Goal: Task Accomplishment & Management: Manage account settings

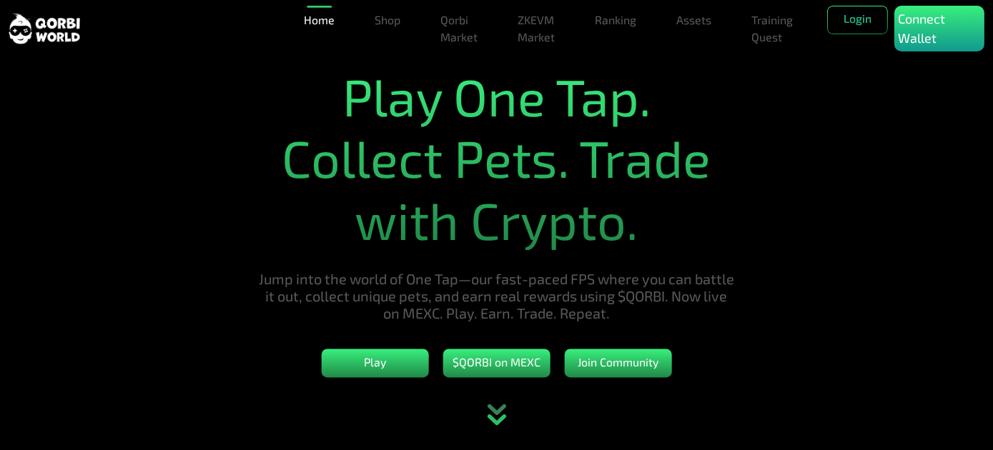
drag, startPoint x: 812, startPoint y: 241, endPoint x: 850, endPoint y: 159, distance: 90.5
click at [813, 238] on section "Play One Tap. Collect Pets. Trade with Crypto. Jump into the world of One Tap—o…" at bounding box center [496, 225] width 993 height 450
click at [941, 17] on p "Connect Wallet" at bounding box center [939, 28] width 83 height 39
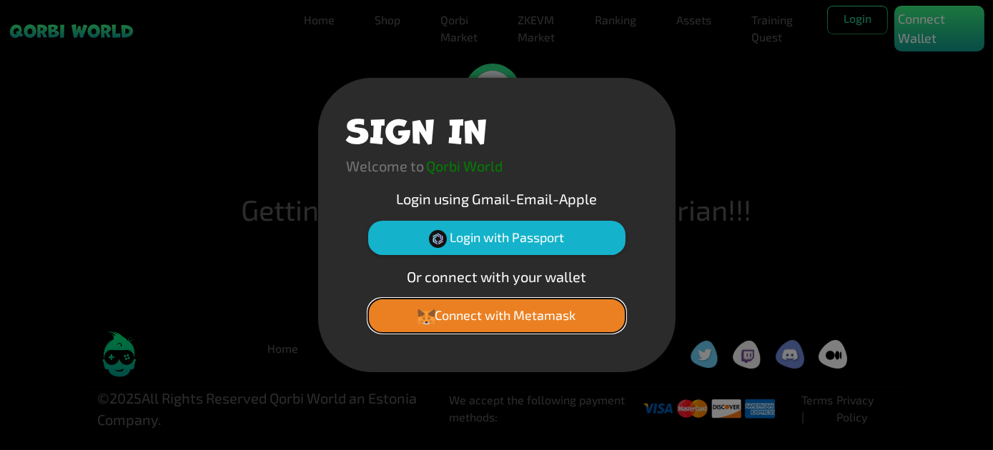
click at [511, 314] on button "Connect with Metamask" at bounding box center [496, 316] width 257 height 34
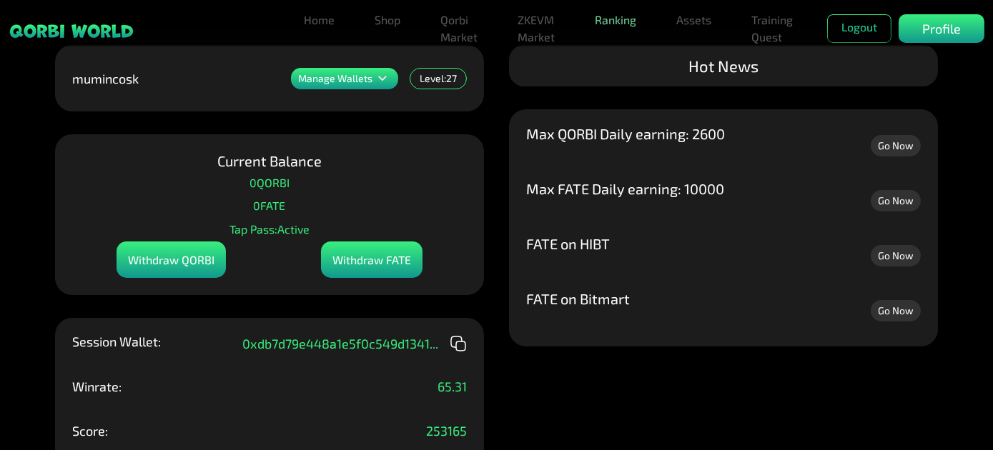
click at [613, 21] on link "Ranking" at bounding box center [615, 20] width 53 height 29
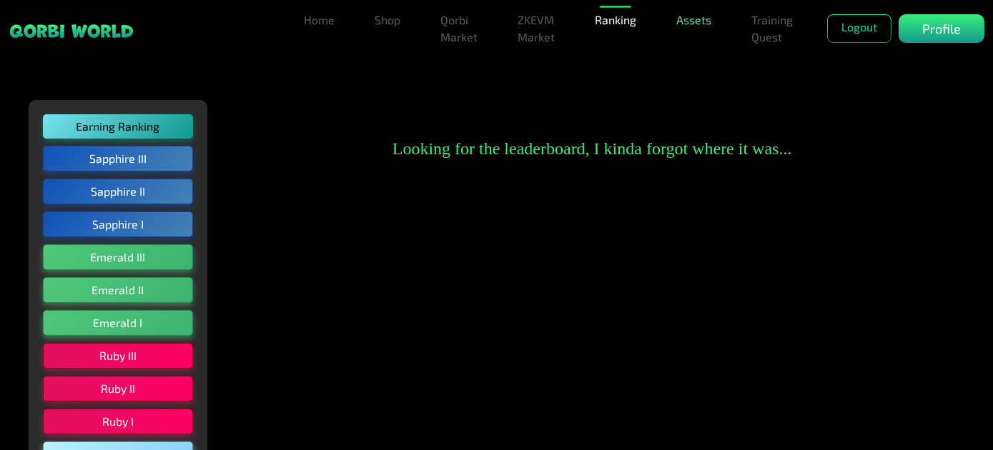
click at [676, 21] on link "Assets" at bounding box center [694, 20] width 46 height 29
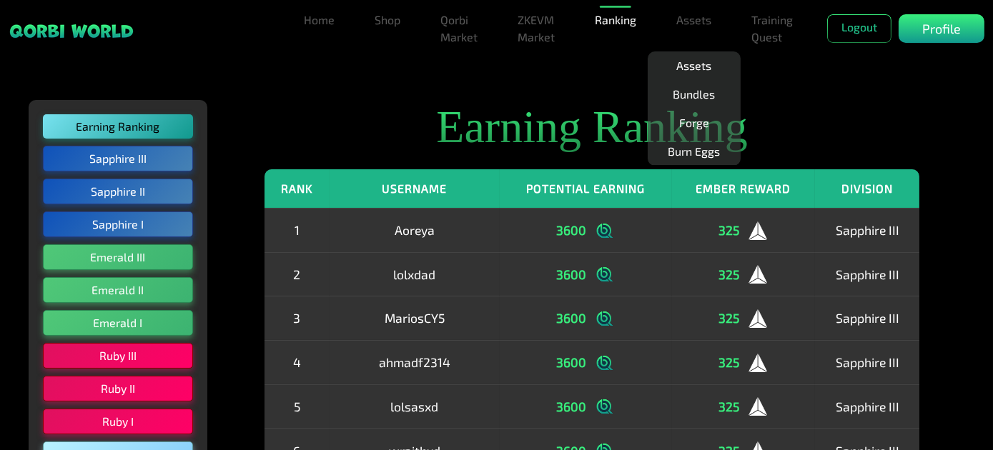
click at [468, 207] on th "Username" at bounding box center [415, 188] width 170 height 39
click at [478, 136] on h2 "Earning Ranking" at bounding box center [591, 127] width 655 height 55
click at [835, 126] on h2 "Earning Ranking" at bounding box center [591, 127] width 655 height 55
click at [762, 36] on link "Training Quest" at bounding box center [772, 29] width 53 height 46
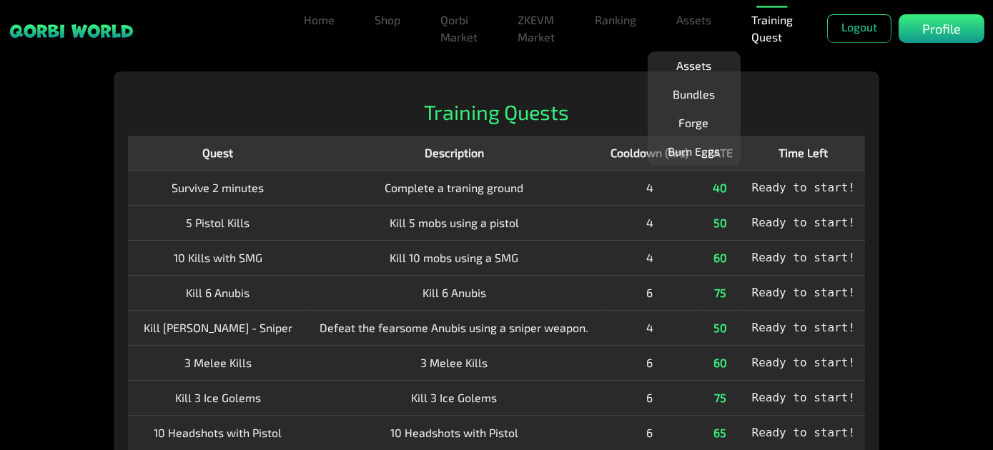
click at [384, 99] on div "Training Quests Quest Description Cooldown (hrs) FATE Time Left Survive 2 minut…" at bounding box center [497, 317] width 766 height 493
click at [322, 21] on link "Home" at bounding box center [319, 20] width 42 height 29
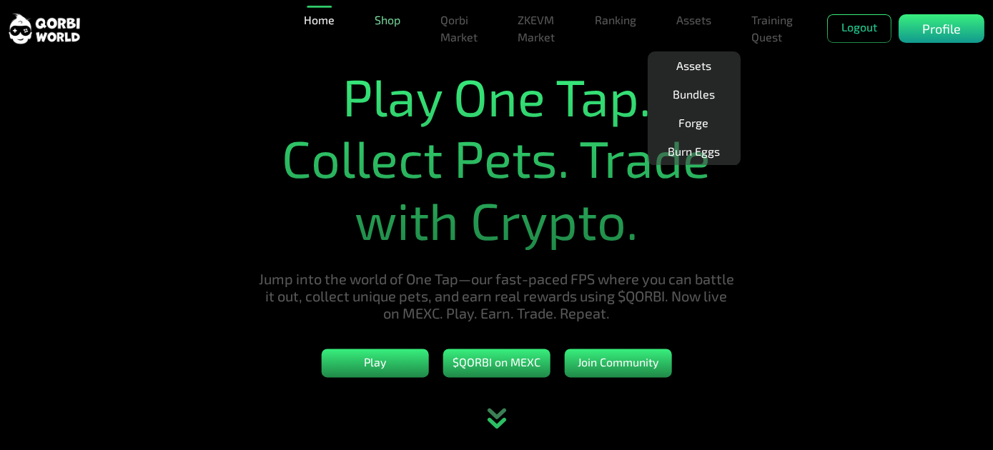
click at [387, 29] on link "Shop" at bounding box center [387, 20] width 37 height 29
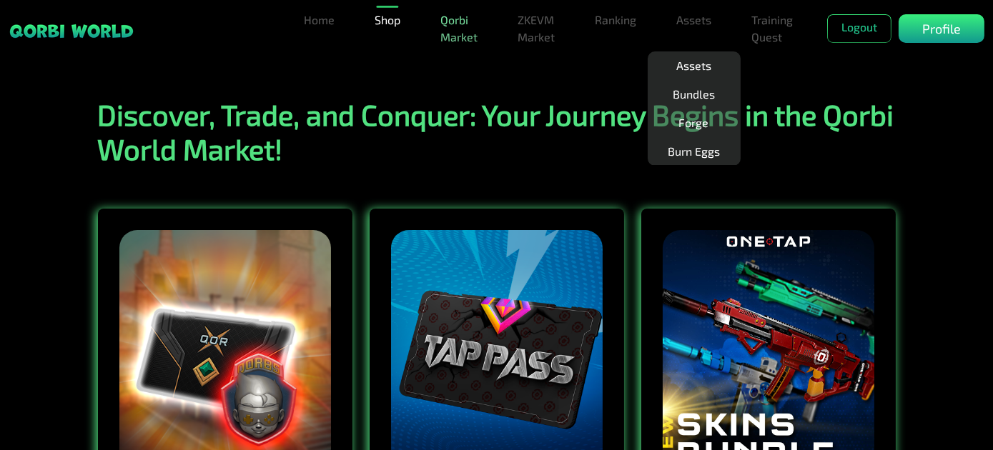
click at [469, 36] on link "Qorbi Market" at bounding box center [459, 29] width 49 height 46
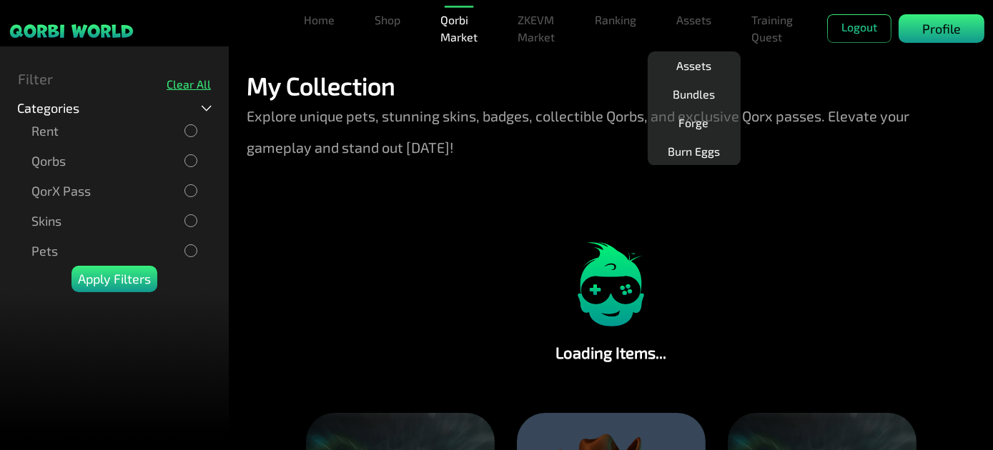
click at [920, 27] on div "Profile" at bounding box center [942, 28] width 86 height 29
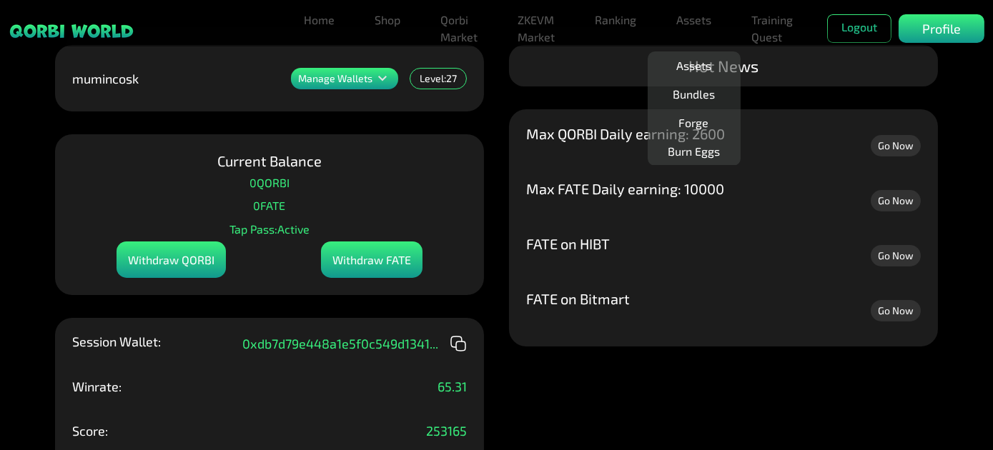
click at [379, 85] on icon at bounding box center [382, 78] width 17 height 17
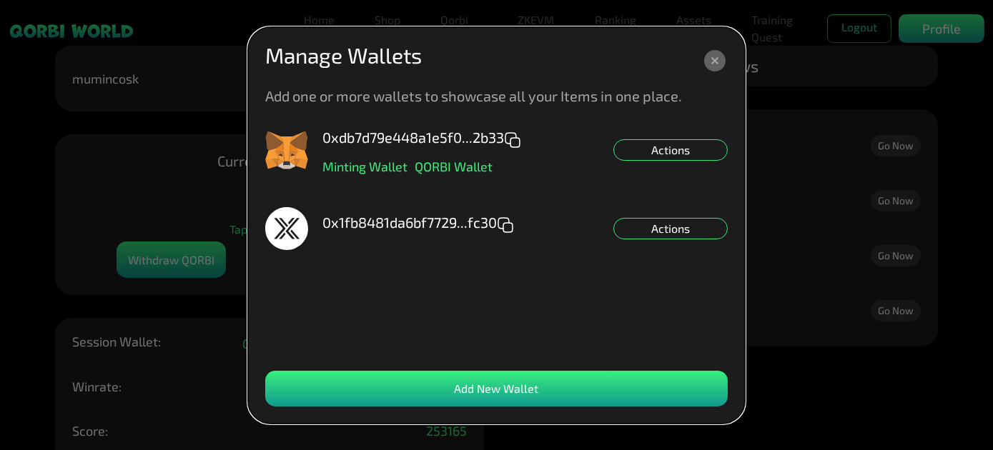
click at [248, 110] on dialog "Manage Wallets Add one or more wallets to showcase all your Items in one place.…" at bounding box center [496, 225] width 497 height 397
click at [721, 62] on icon at bounding box center [714, 60] width 21 height 21
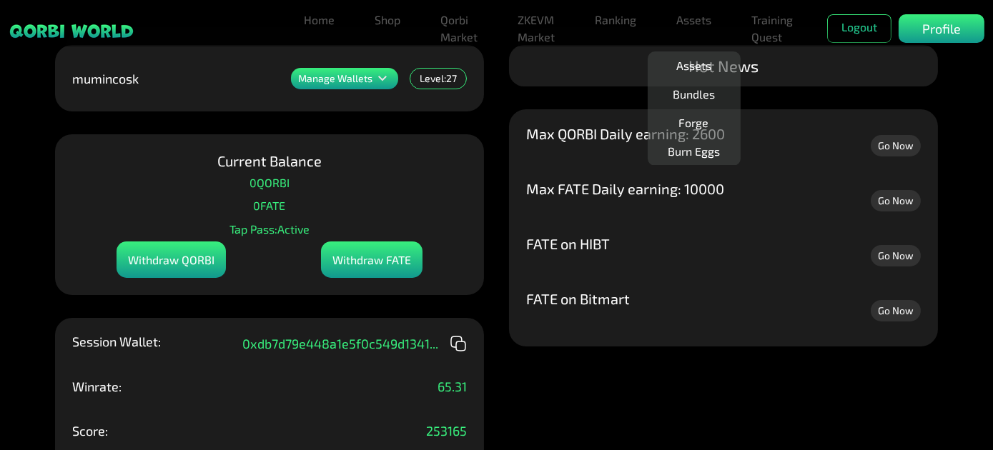
click at [498, 221] on div "Manage Wallets Add one or more wallets to showcase all your Items in one place.…" at bounding box center [496, 225] width 993 height 450
click at [675, 219] on div "Max FATE Daily earning: 10000" at bounding box center [625, 201] width 198 height 38
click at [490, 253] on div "Manage Wallets Add one or more wallets to showcase all your Items in one place.…" at bounding box center [496, 225] width 993 height 450
click at [325, 193] on div "Current Balance 0 QORBI 0 FATE Tap Pass: Active Withdraw QORBI Withdraw FATE" at bounding box center [269, 214] width 429 height 161
click at [209, 239] on div "Current Balance 0 QORBI 0 FATE Tap Pass: Active Withdraw QORBI Withdraw FATE" at bounding box center [269, 214] width 429 height 161
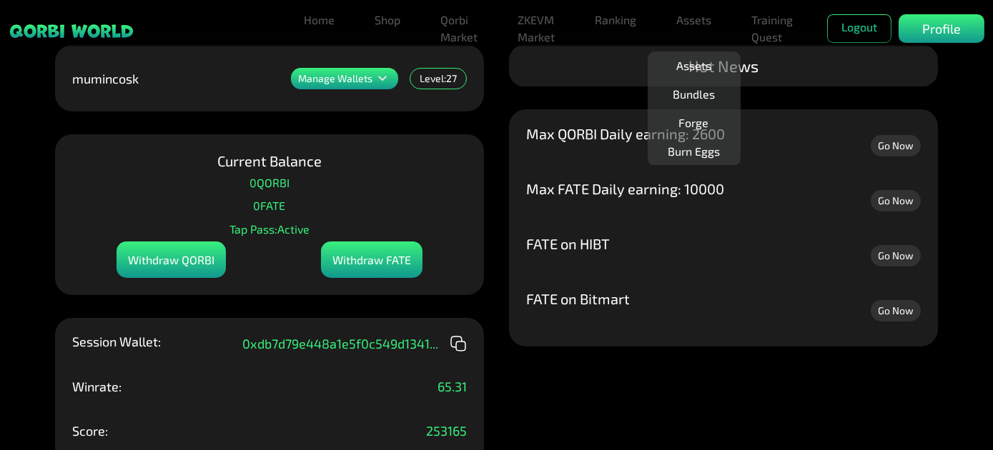
click at [176, 269] on div "Withdraw QORBI" at bounding box center [171, 260] width 109 height 36
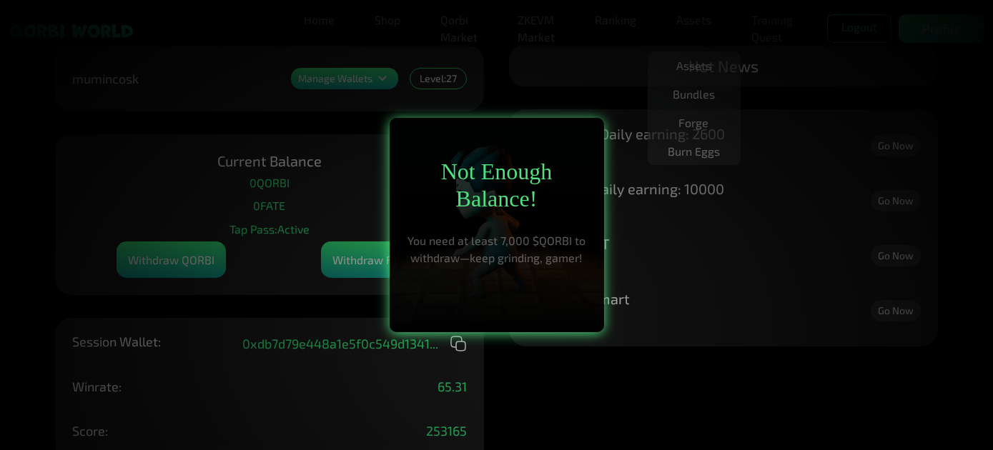
click at [502, 242] on p "You need at least 7,000 $QORBI to withdraw—keep grinding, gamer!" at bounding box center [497, 249] width 186 height 34
click at [717, 242] on div at bounding box center [496, 225] width 993 height 450
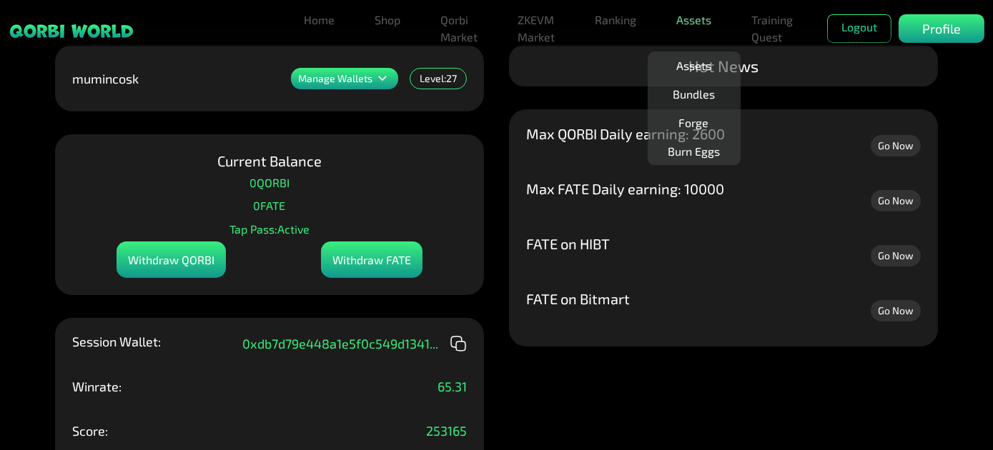
click at [693, 21] on link "Assets" at bounding box center [694, 20] width 46 height 29
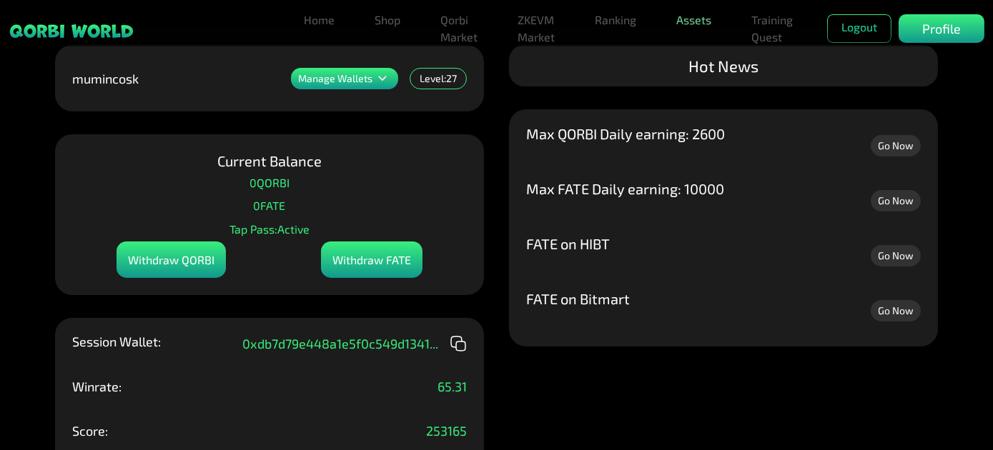
click at [700, 21] on link "Assets" at bounding box center [694, 20] width 46 height 29
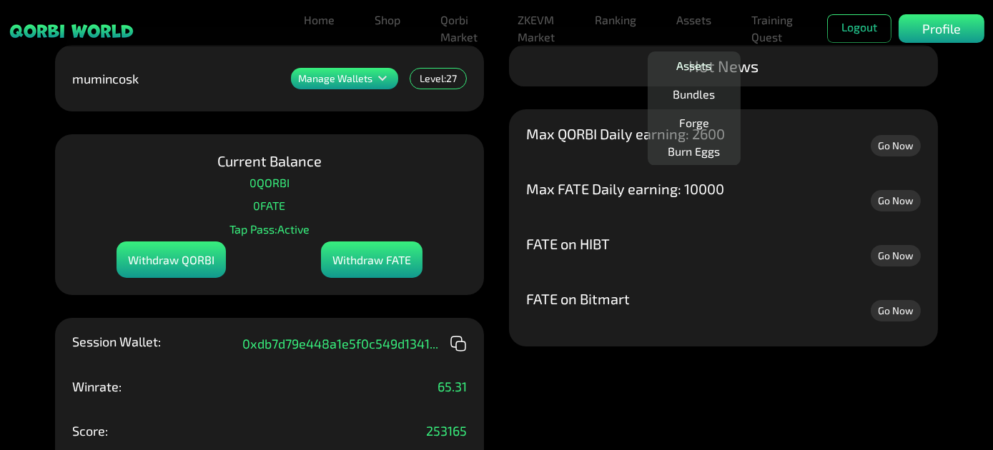
click at [692, 69] on link "Assets" at bounding box center [694, 65] width 46 height 29
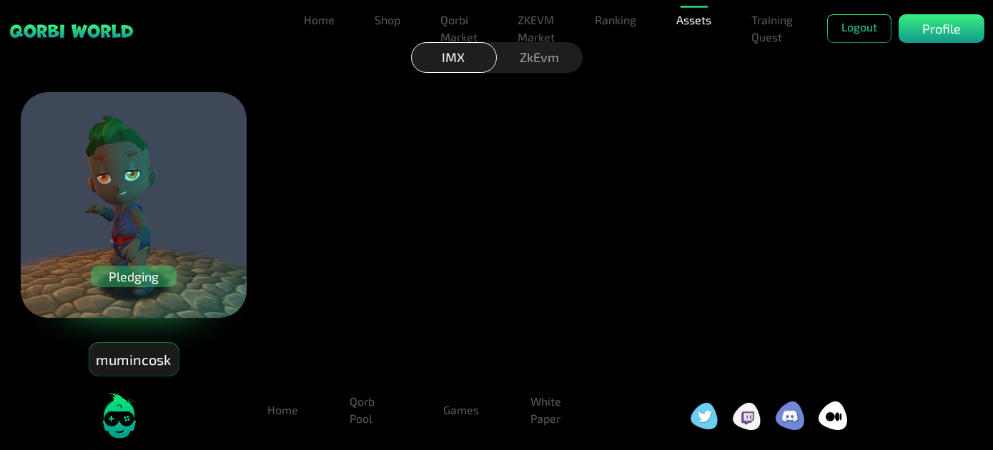
click at [132, 270] on div "Pledging" at bounding box center [134, 276] width 86 height 21
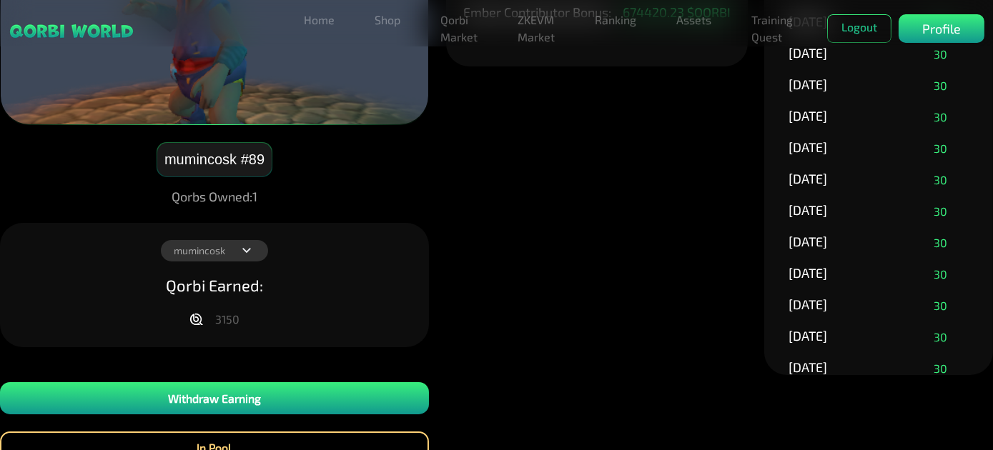
scroll to position [194, 0]
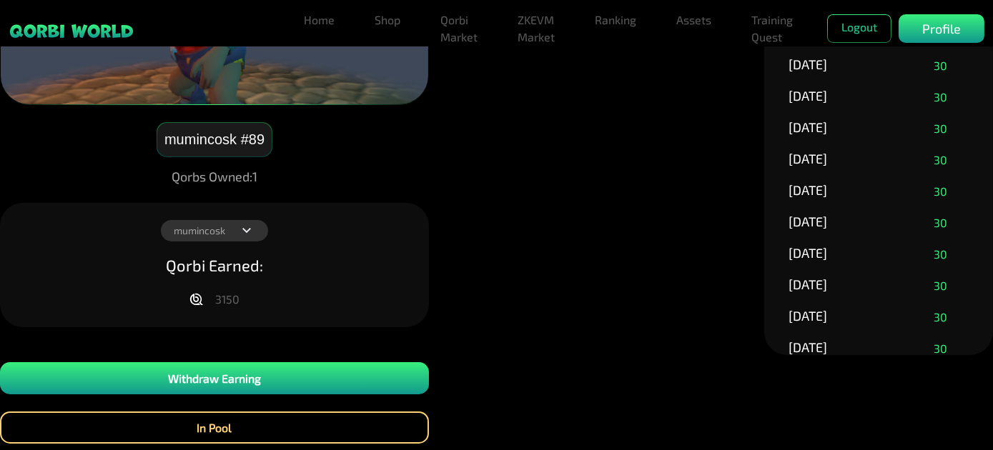
click at [194, 297] on icon at bounding box center [195, 299] width 10 height 11
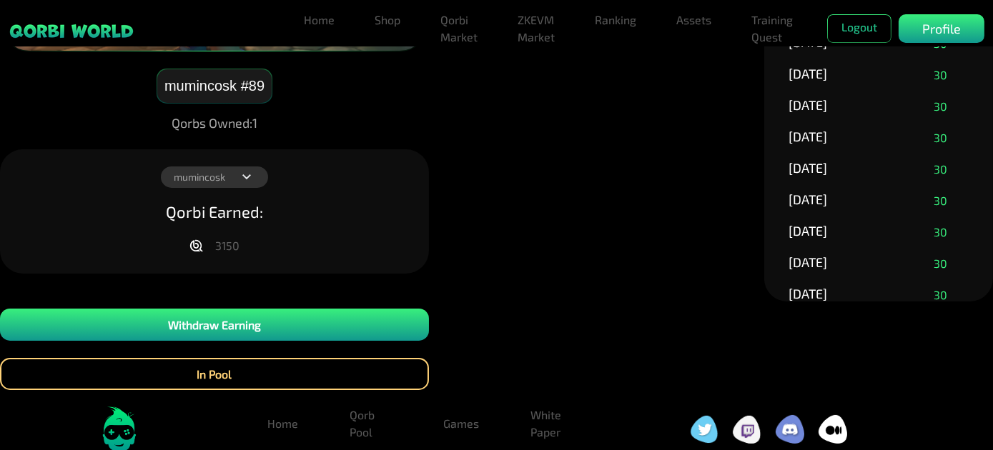
scroll to position [259, 0]
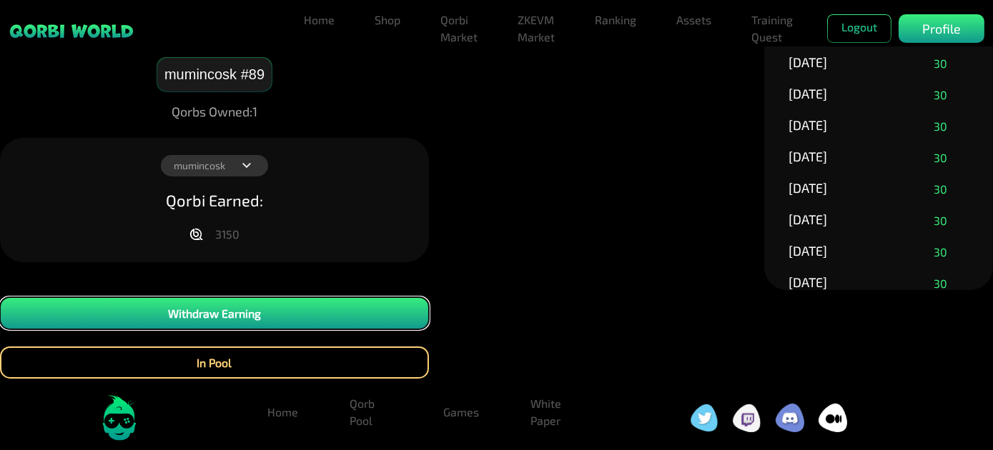
click at [286, 317] on button "Withdraw Earning" at bounding box center [214, 313] width 429 height 32
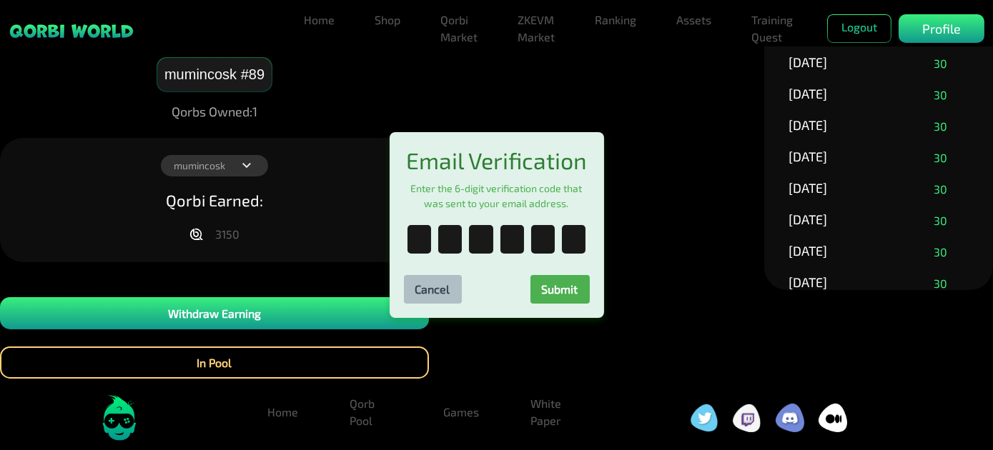
click at [286, 317] on div "Email Verification Enter the 6-digit verification code that was sent to your em…" at bounding box center [496, 225] width 993 height 450
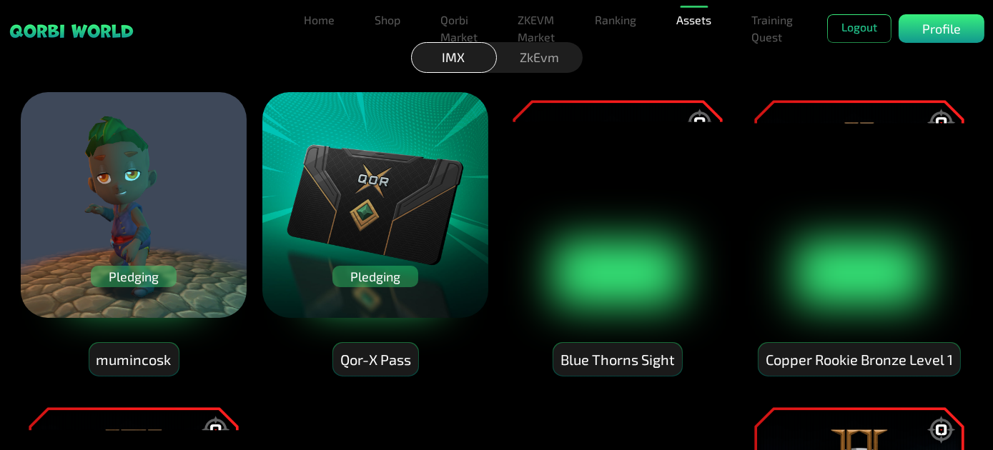
click at [380, 354] on div "Qor-X Pass" at bounding box center [375, 360] width 85 height 34
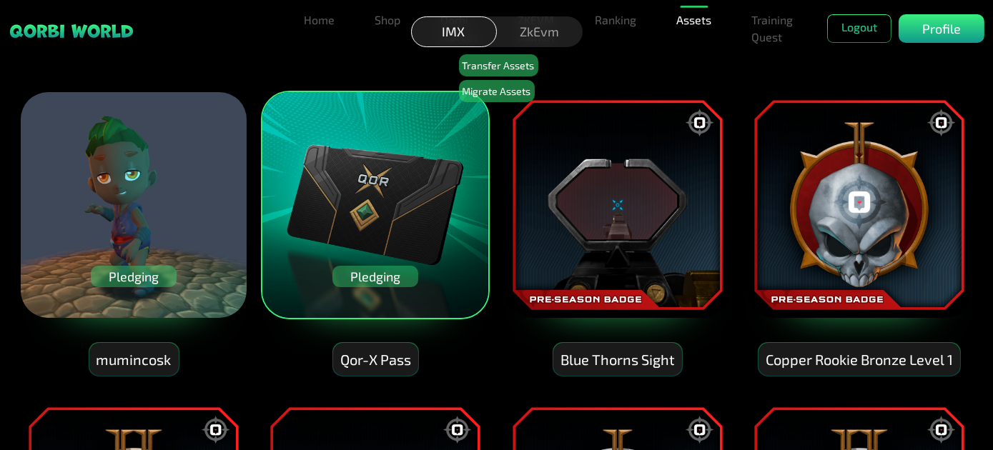
click at [401, 230] on img at bounding box center [375, 205] width 229 height 229
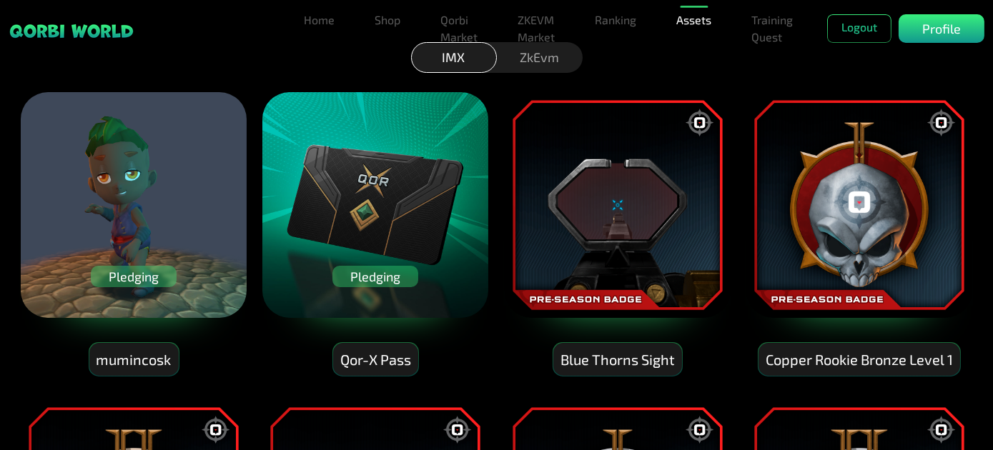
click at [377, 275] on div "Pledging" at bounding box center [375, 276] width 86 height 21
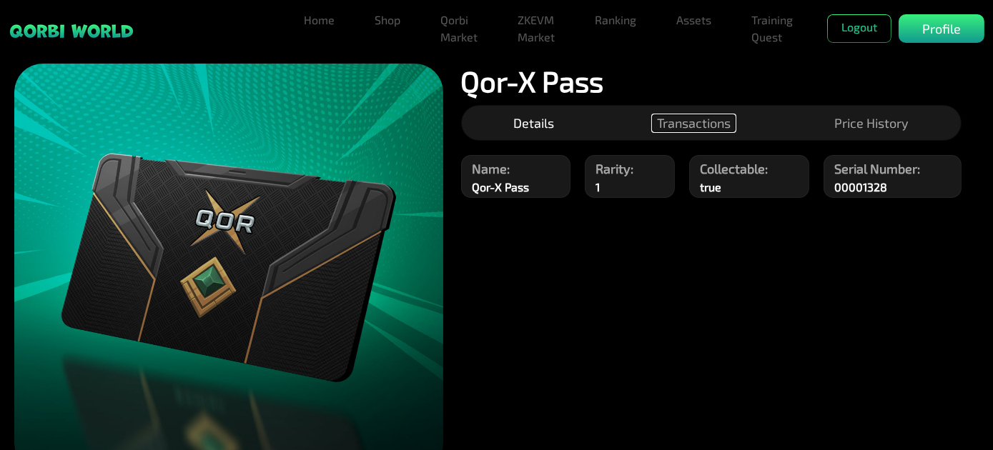
click at [688, 124] on button "Transactions" at bounding box center [694, 123] width 82 height 16
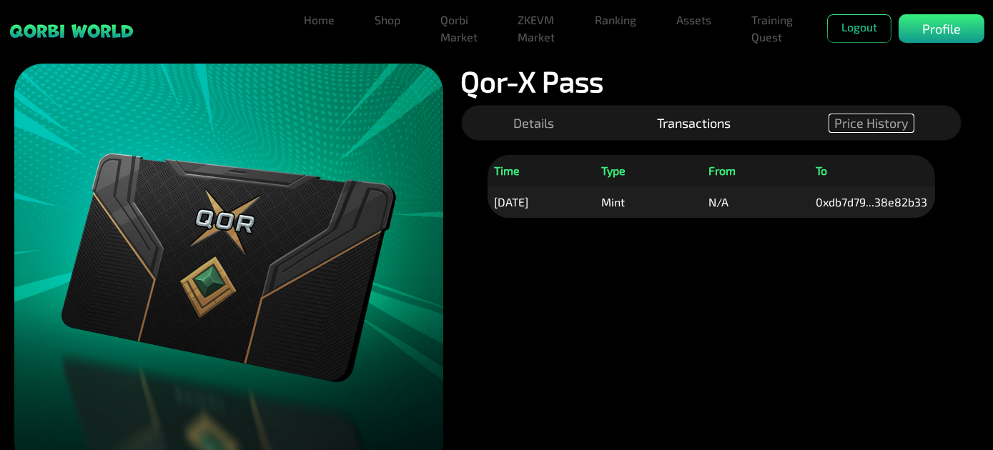
click at [871, 131] on button "Price History" at bounding box center [871, 123] width 83 height 16
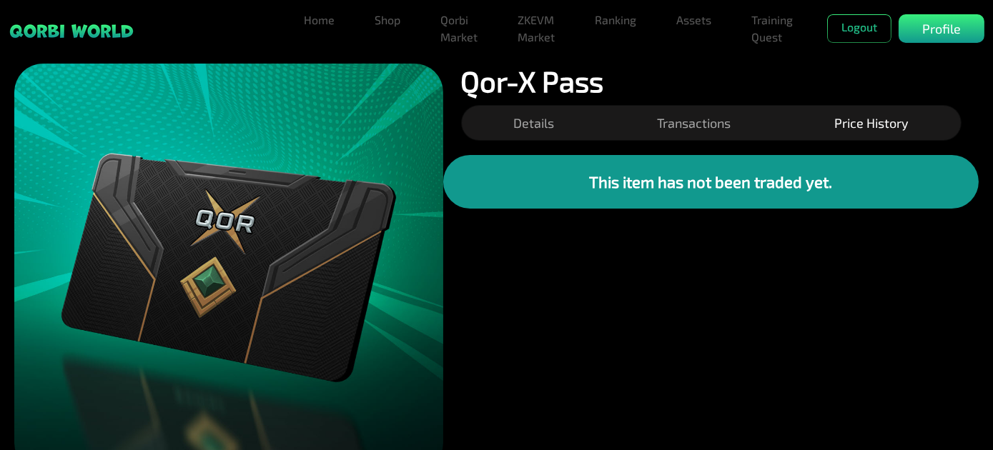
click at [612, 130] on div "Details Transactions Price History" at bounding box center [711, 123] width 500 height 36
click at [548, 127] on button "Details" at bounding box center [533, 123] width 49 height 16
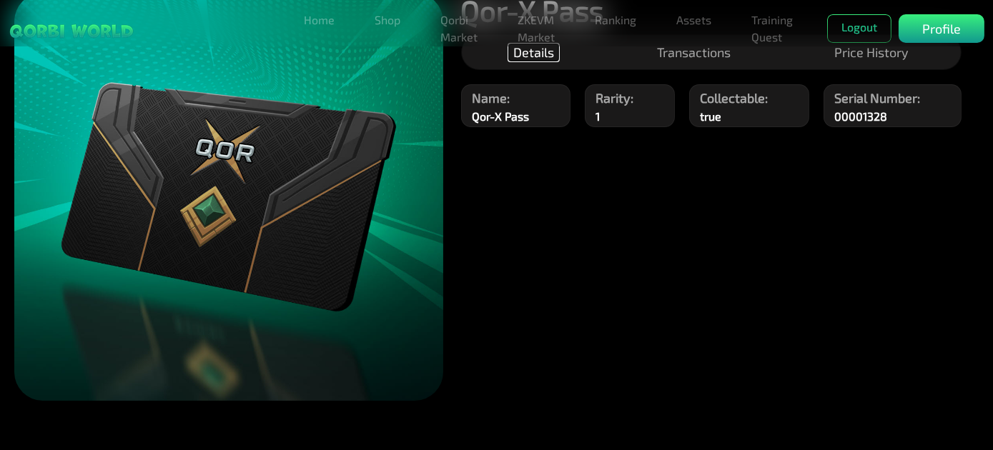
scroll to position [182, 0]
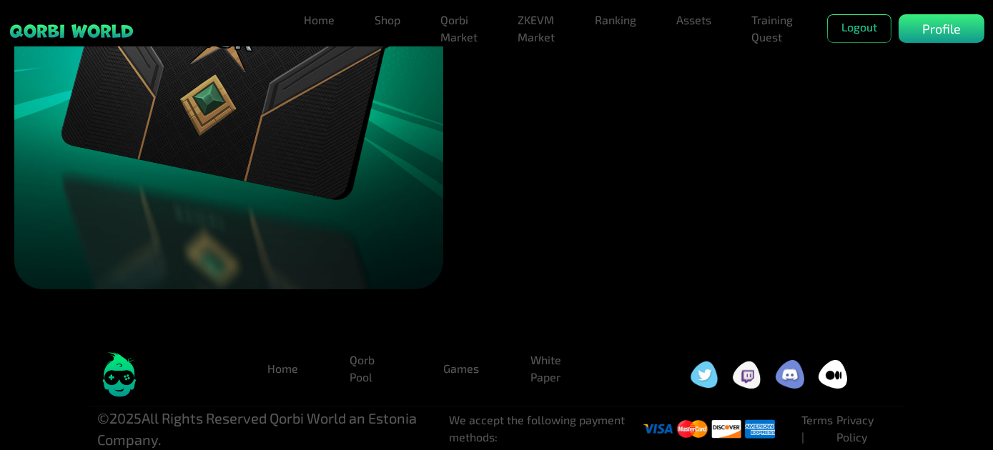
click at [566, 212] on div "Manage Wallets Add one or more wallets to showcase all your Items in one place.…" at bounding box center [496, 101] width 993 height 468
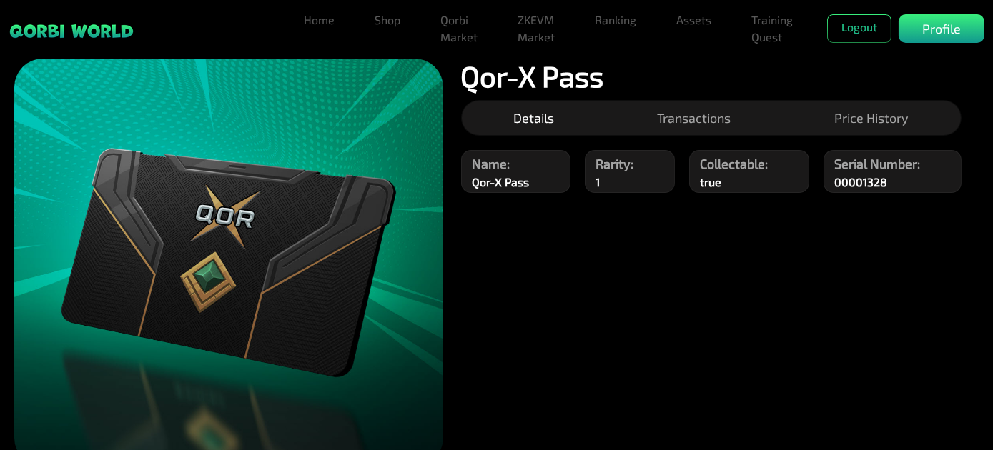
scroll to position [0, 0]
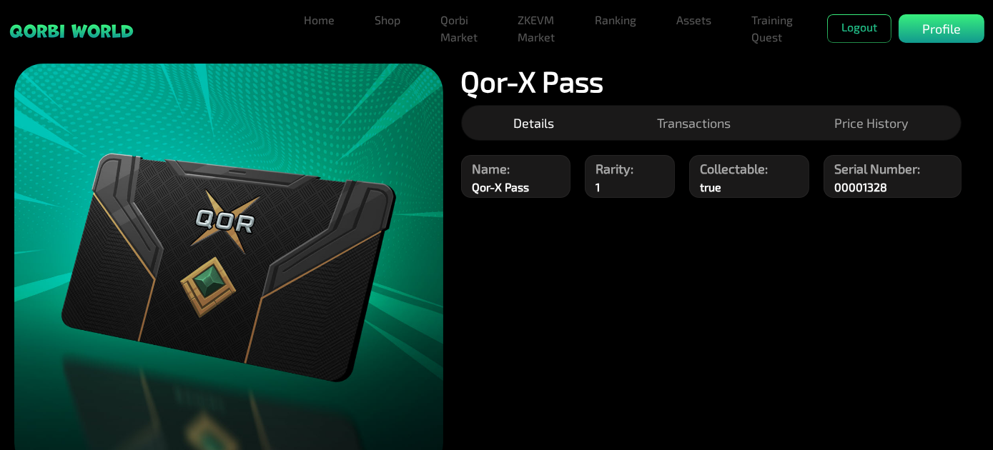
click at [630, 254] on div "Manage Wallets Add one or more wallets to showcase all your Items in one place.…" at bounding box center [496, 283] width 993 height 468
click at [681, 131] on button "Transactions" at bounding box center [694, 123] width 82 height 16
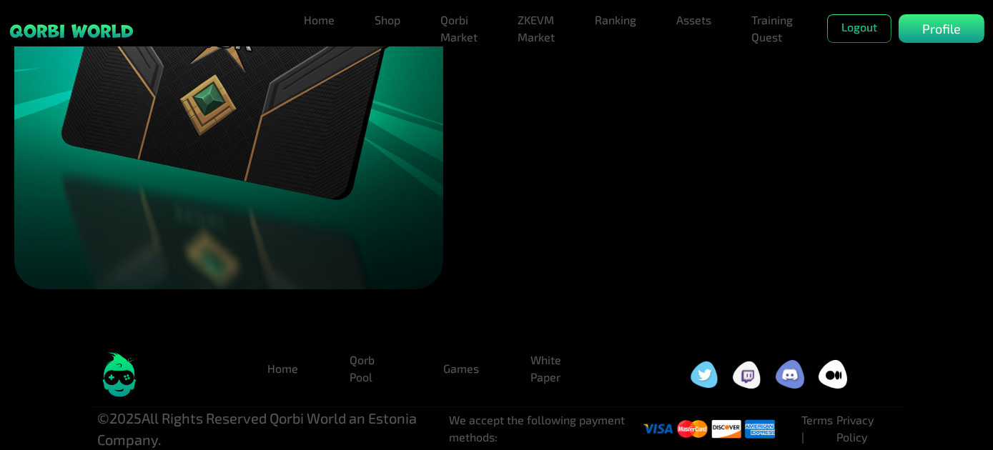
click at [691, 221] on div "Manage Wallets Add one or more wallets to showcase all your Items in one place.…" at bounding box center [496, 101] width 993 height 468
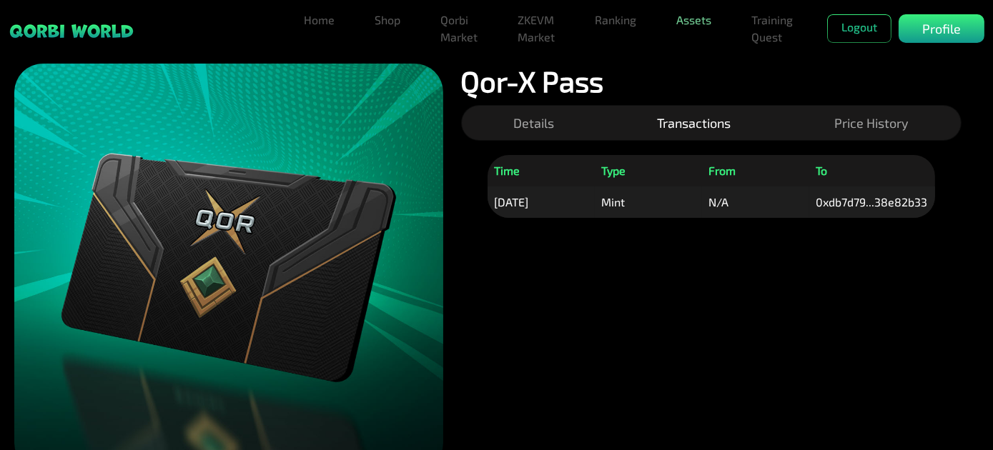
click at [698, 26] on link "Assets" at bounding box center [694, 20] width 46 height 29
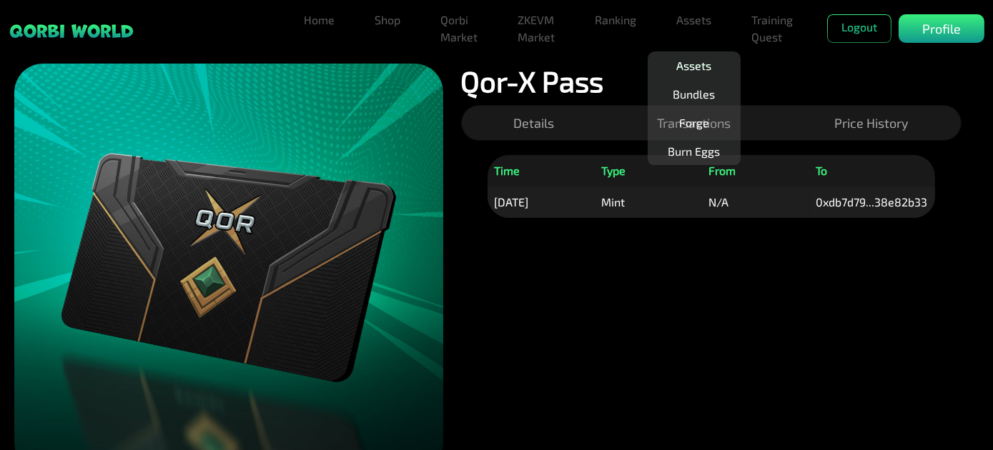
click at [693, 62] on link "Assets" at bounding box center [694, 65] width 46 height 29
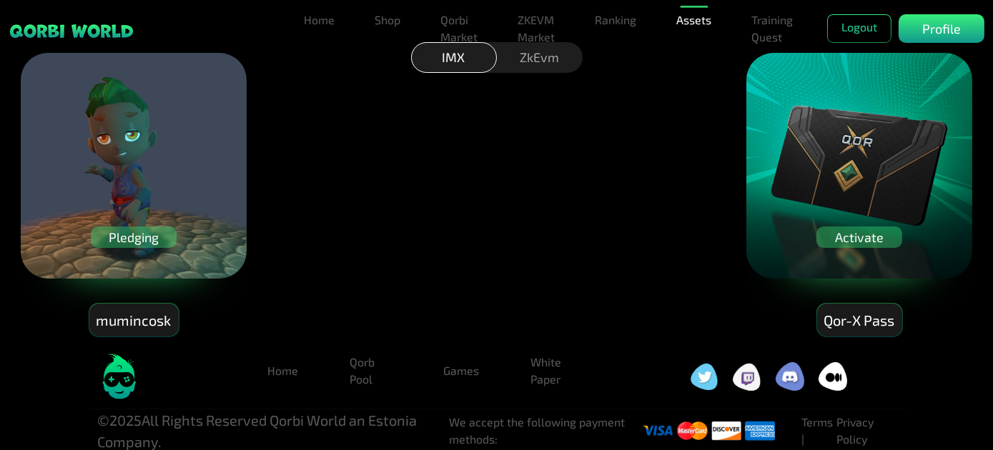
scroll to position [41, 0]
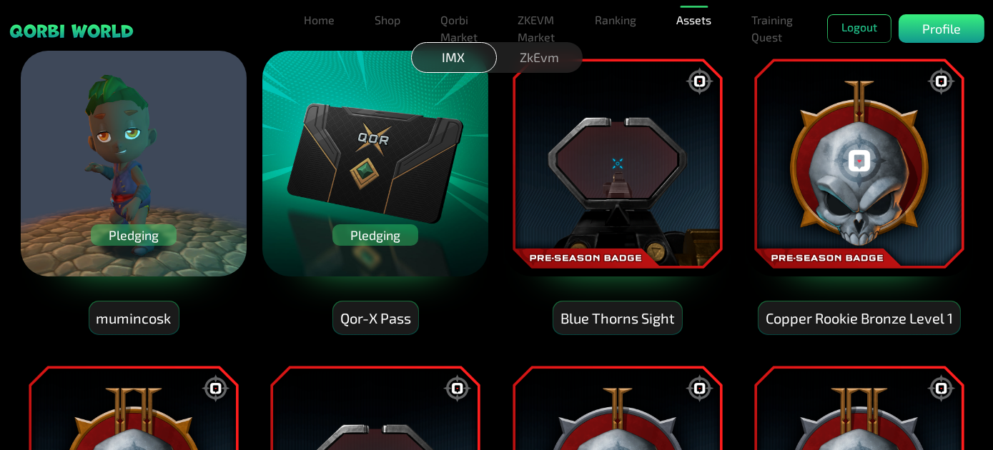
click at [349, 320] on div "Qor-X Pass" at bounding box center [375, 319] width 85 height 34
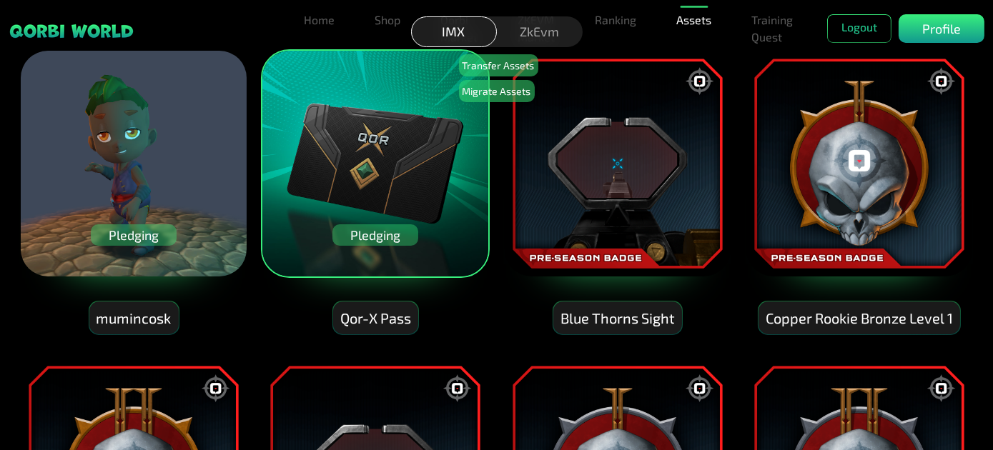
click at [372, 202] on img at bounding box center [375, 163] width 229 height 229
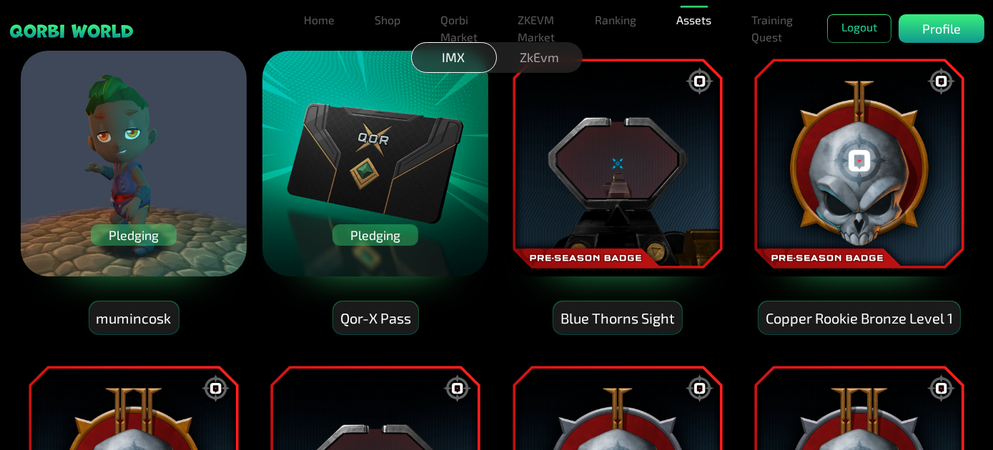
click at [376, 227] on div "Pledging" at bounding box center [375, 234] width 86 height 21
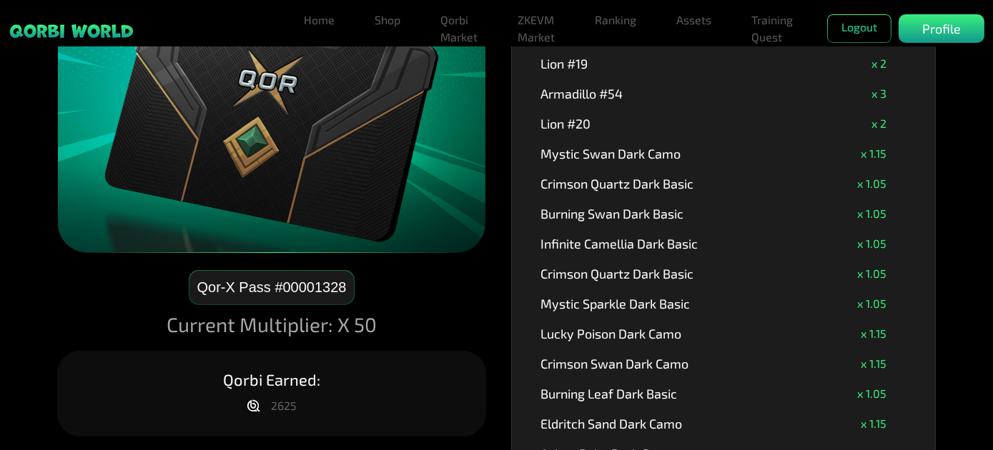
scroll to position [325, 0]
